Goal: Task Accomplishment & Management: Manage account settings

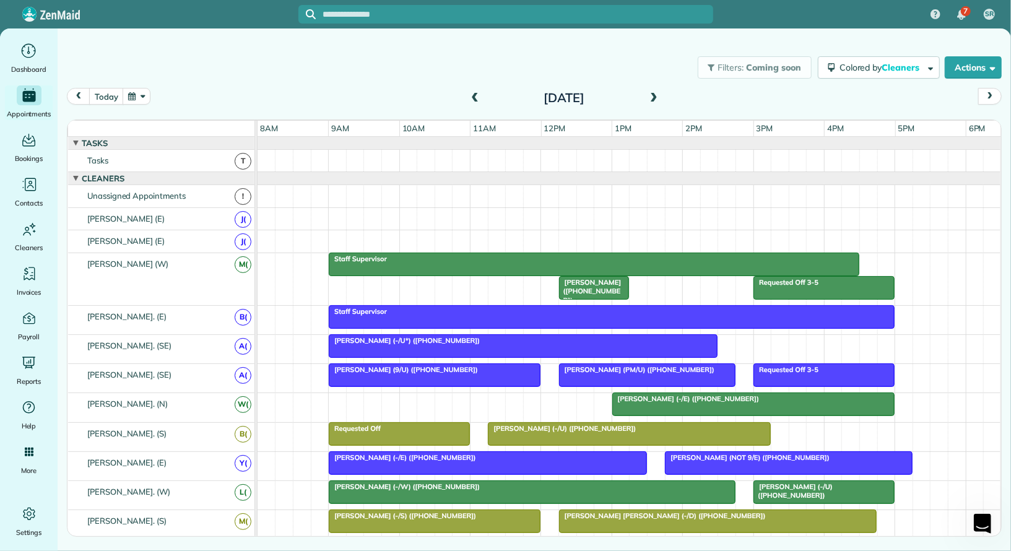
scroll to position [642, 0]
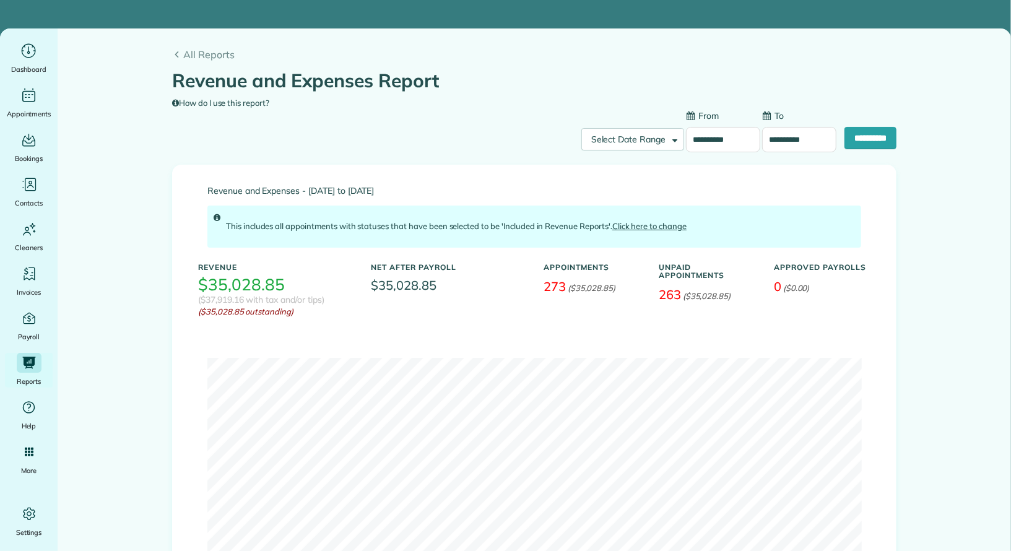
type input "**********"
